Goal: Find specific page/section: Find specific page/section

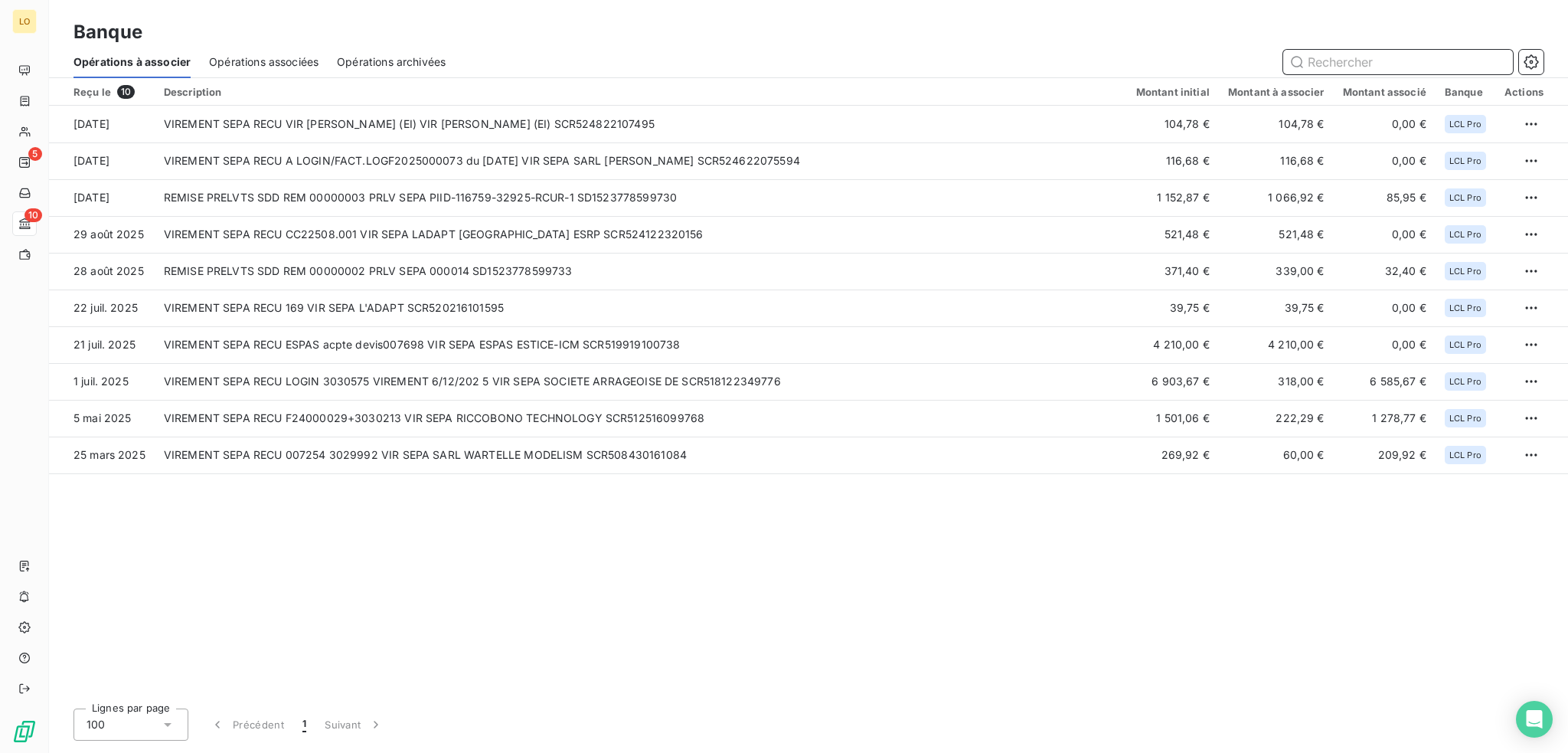
click at [1310, 58] on input "text" at bounding box center [1397, 62] width 229 height 25
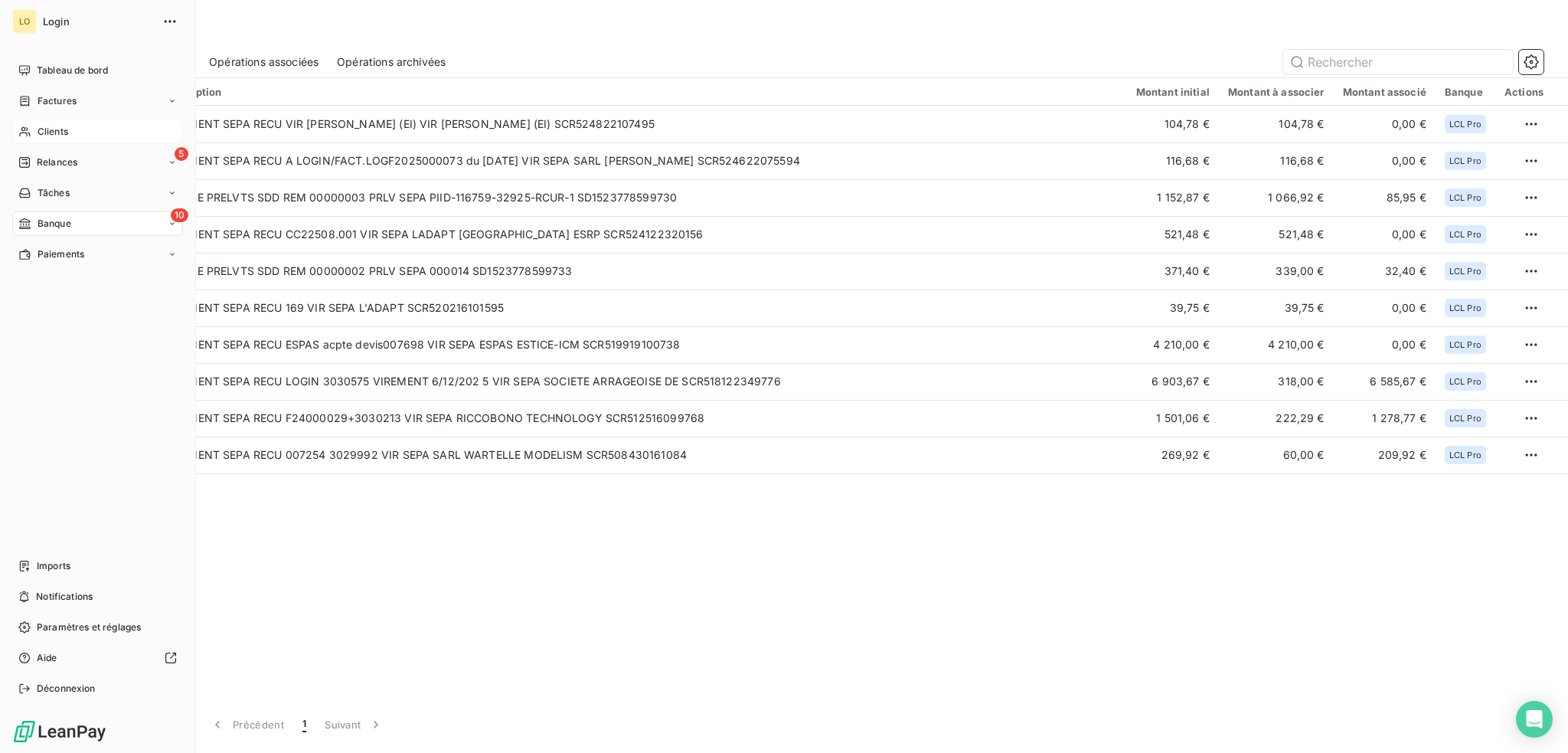
click at [70, 133] on div "Clients" at bounding box center [97, 131] width 171 height 25
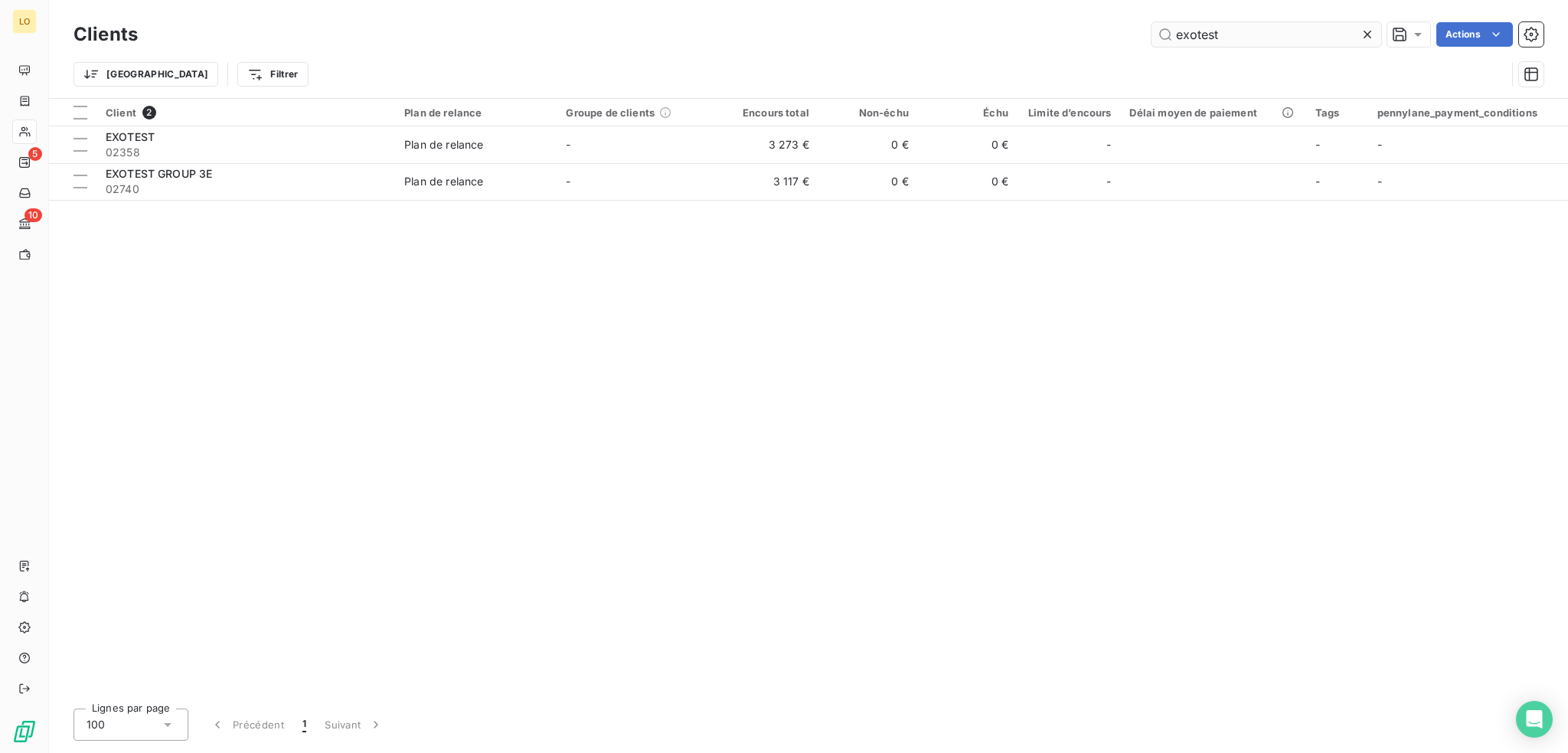
type input "exotest"
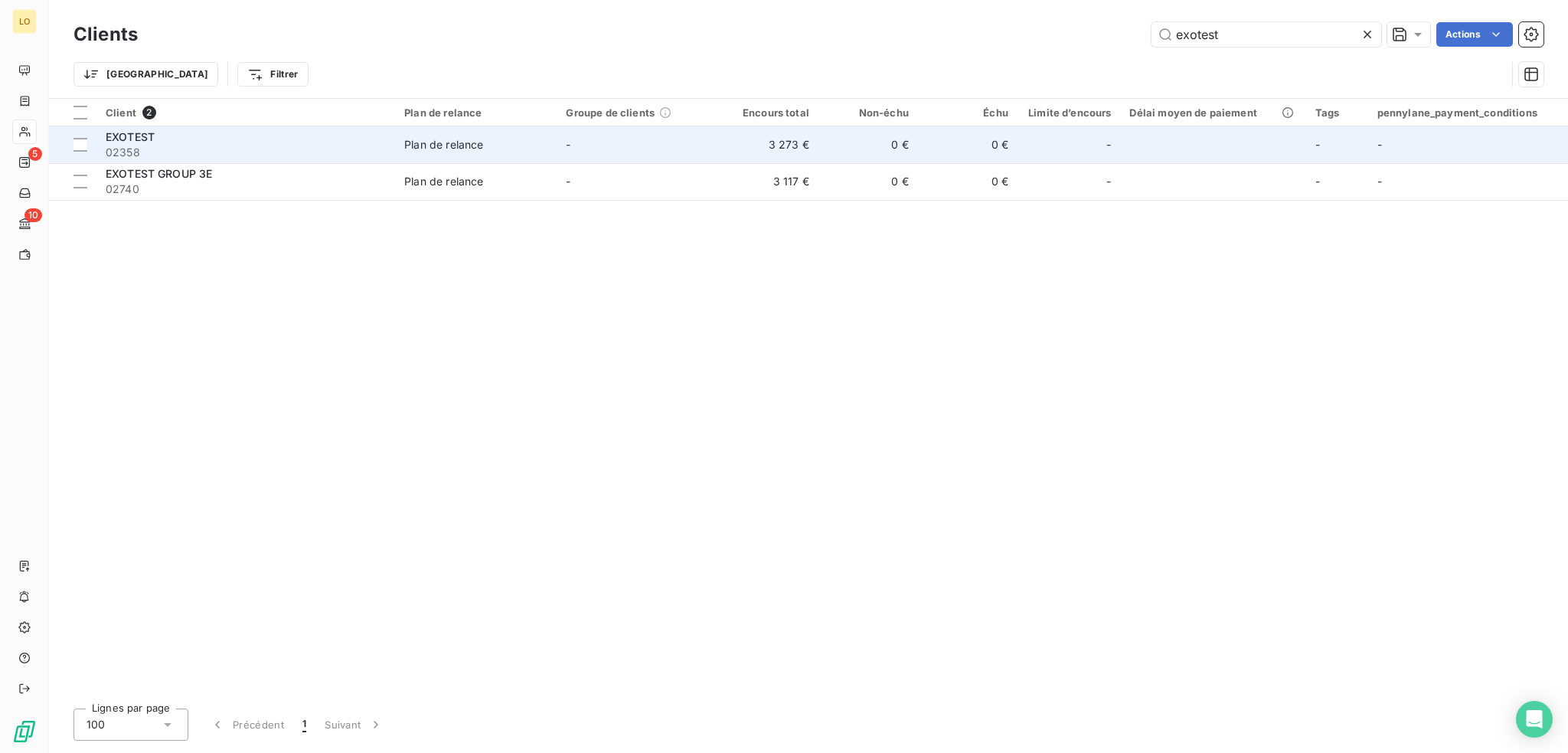
click at [332, 145] on span "02358" at bounding box center [246, 153] width 280 height 16
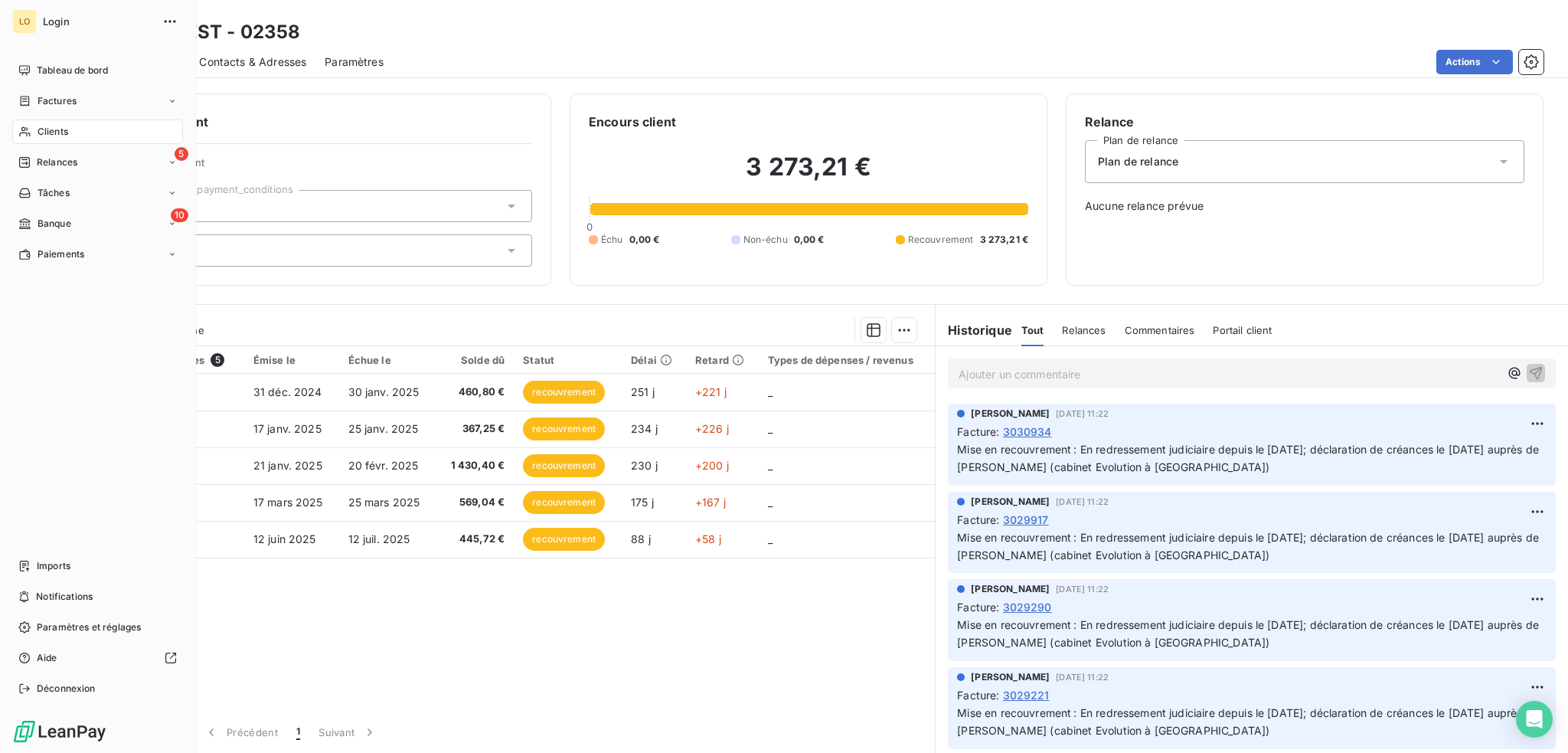
click at [70, 129] on div "Clients" at bounding box center [97, 131] width 171 height 25
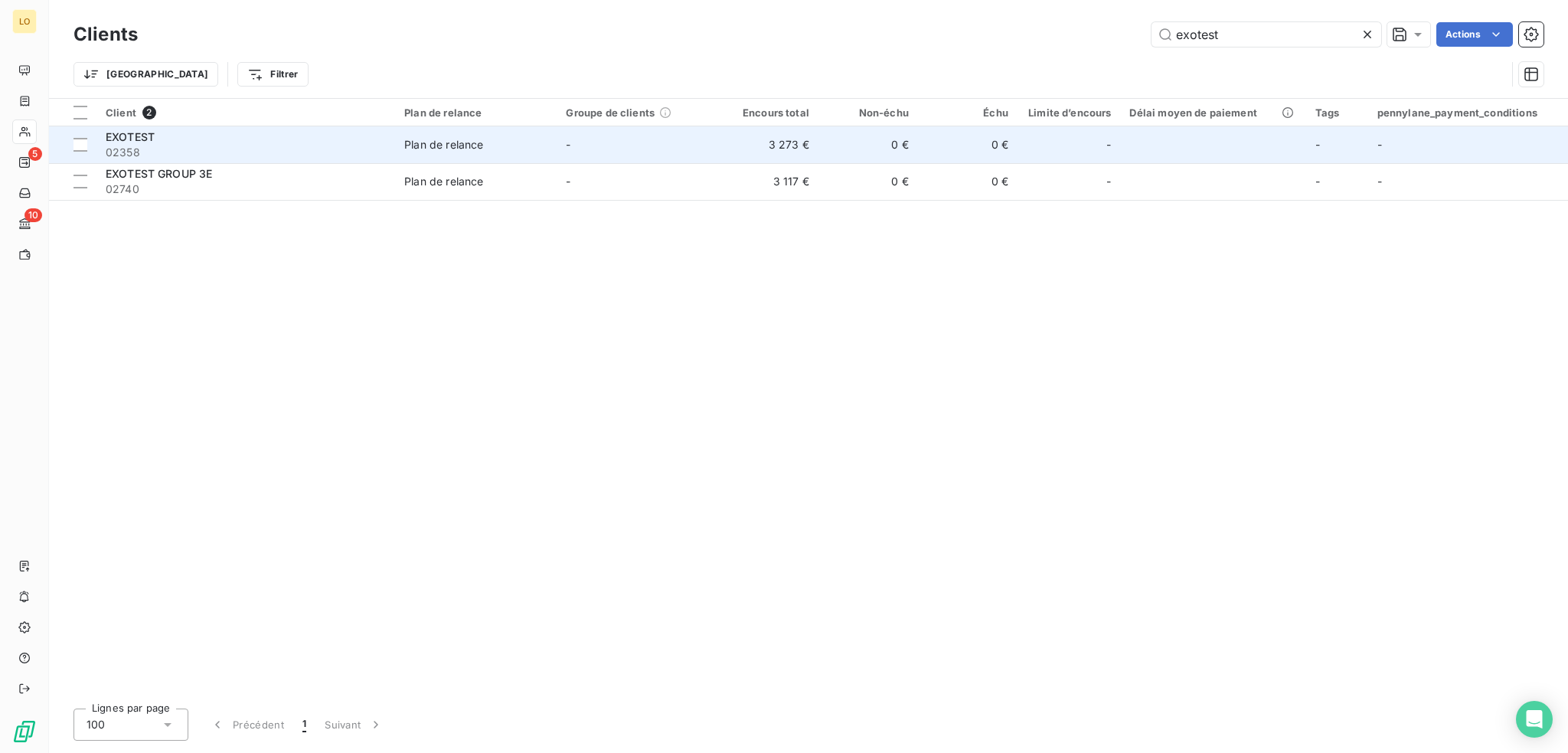
click at [175, 156] on span "02358" at bounding box center [246, 153] width 280 height 16
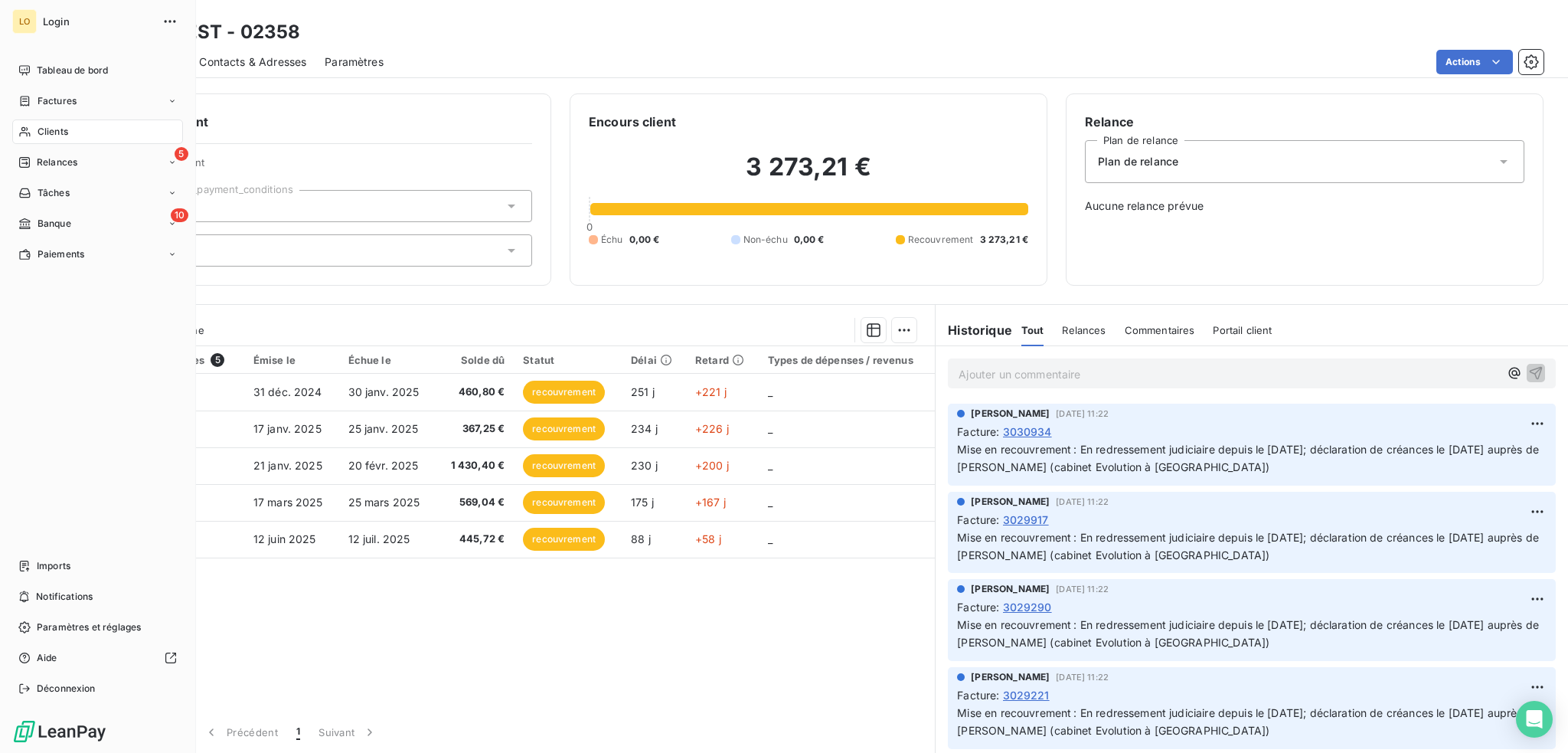
click at [44, 133] on span "Clients" at bounding box center [52, 131] width 30 height 14
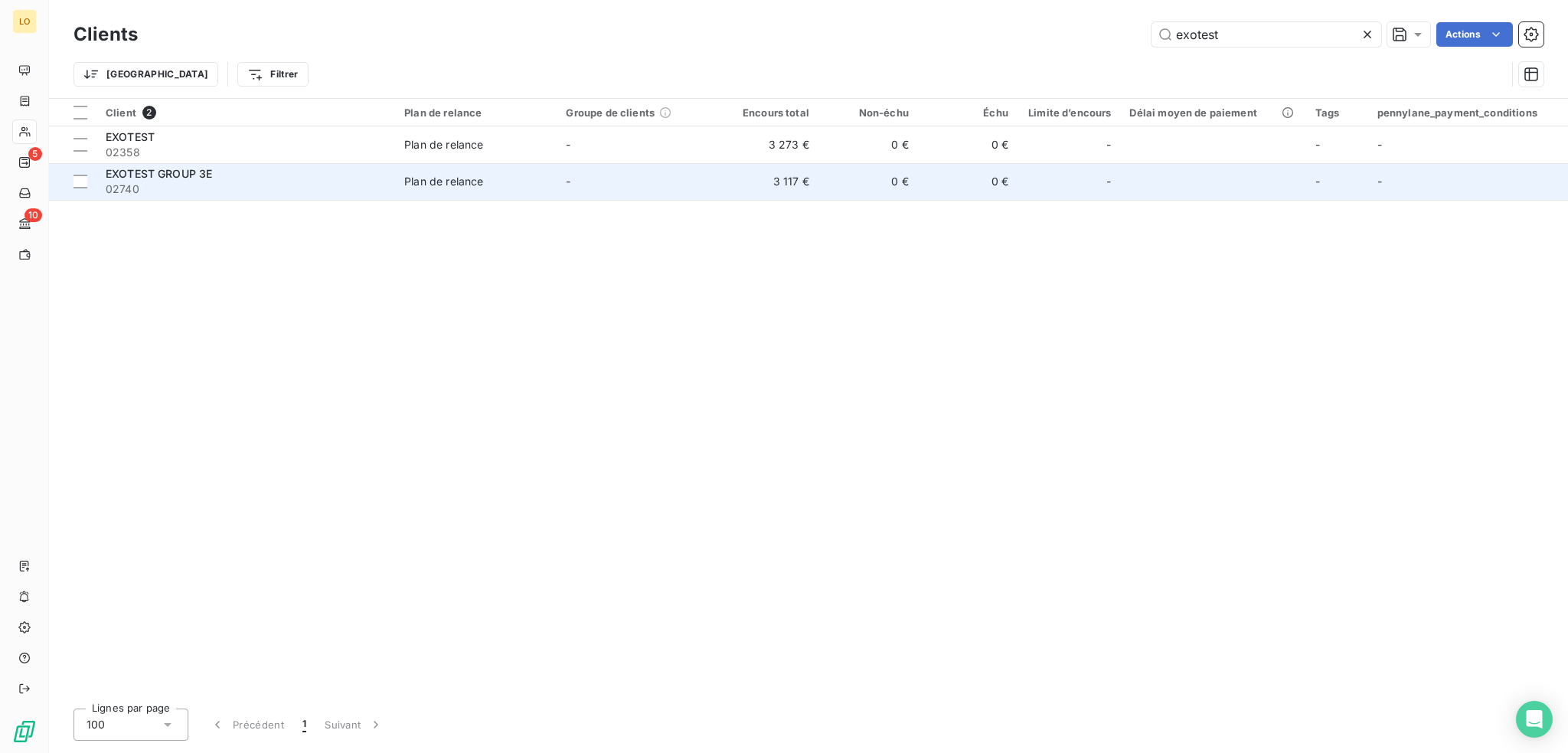
click at [169, 176] on span "EXOTEST GROUP 3E" at bounding box center [159, 173] width 107 height 13
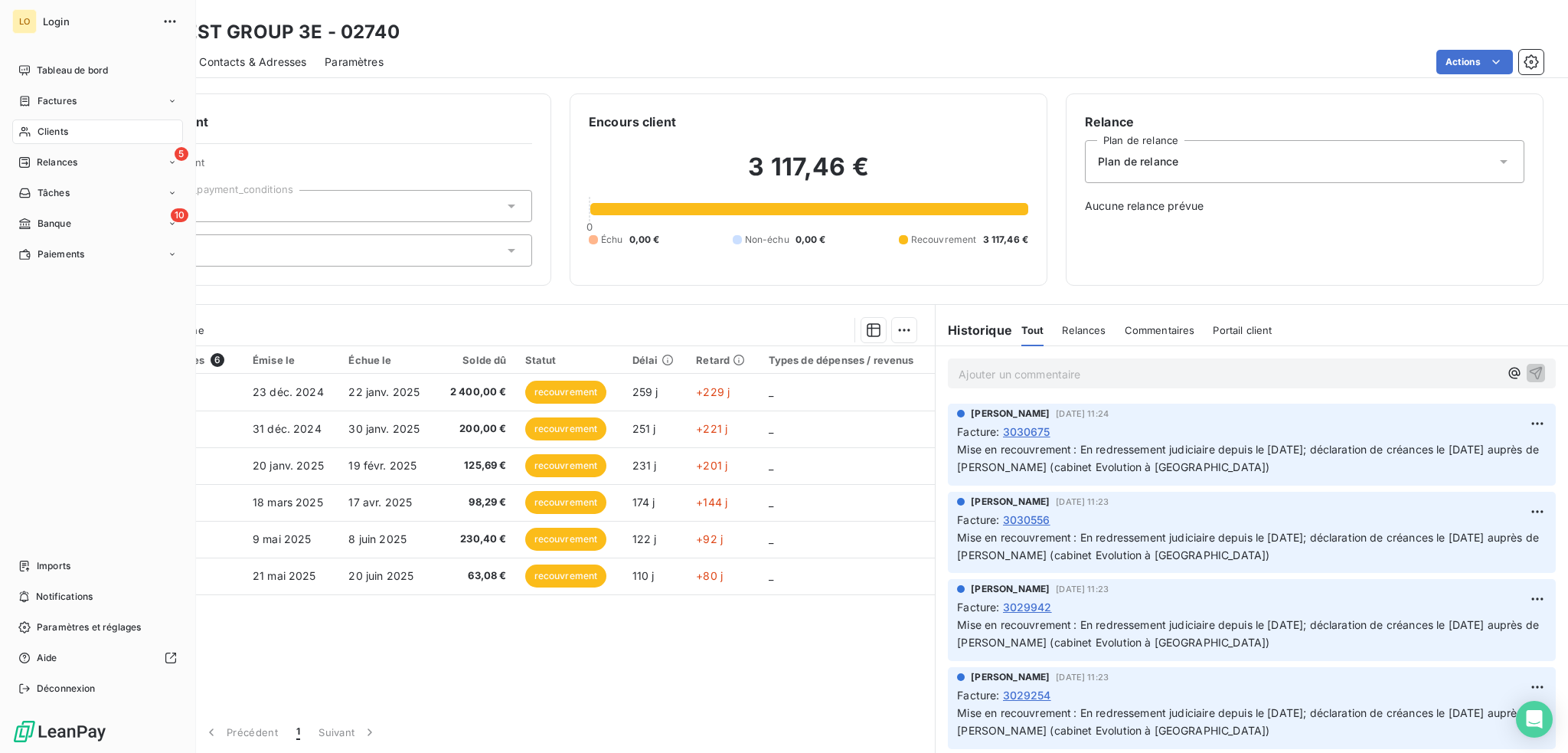
click at [43, 128] on span "Clients" at bounding box center [52, 131] width 30 height 14
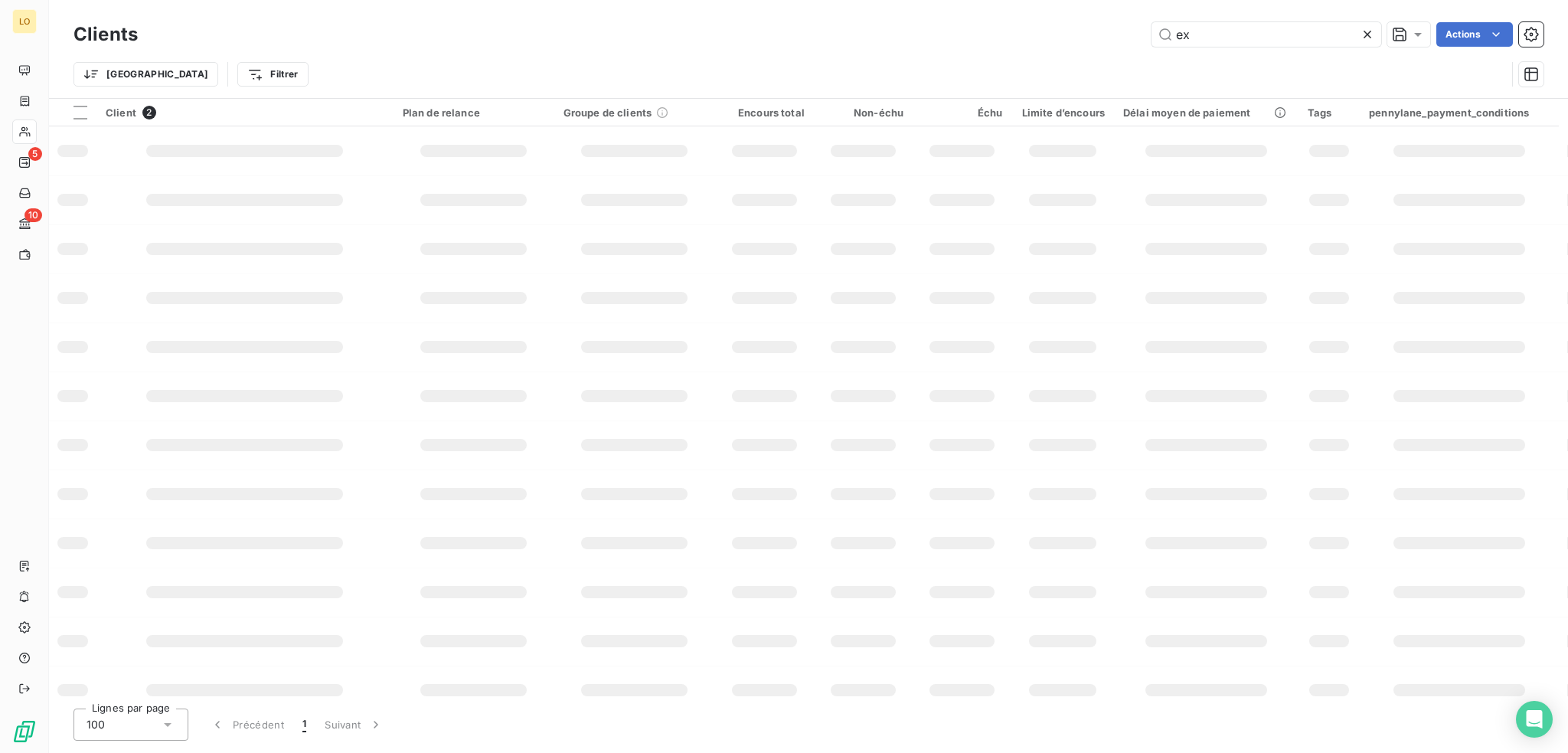
type input "e"
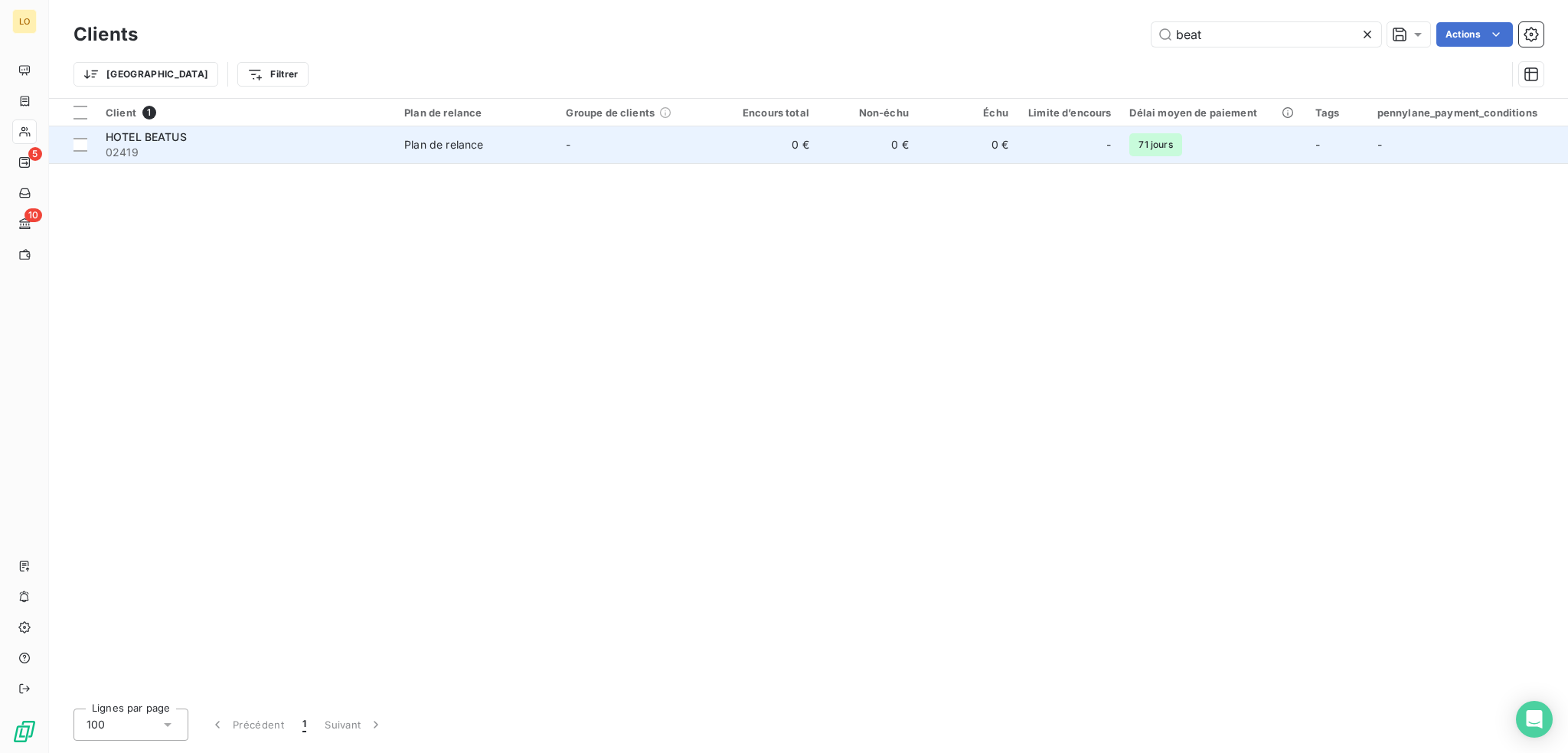
type input "beat"
click at [270, 131] on div "HOTEL BEATUS" at bounding box center [246, 137] width 280 height 16
